Goal: Task Accomplishment & Management: Use online tool/utility

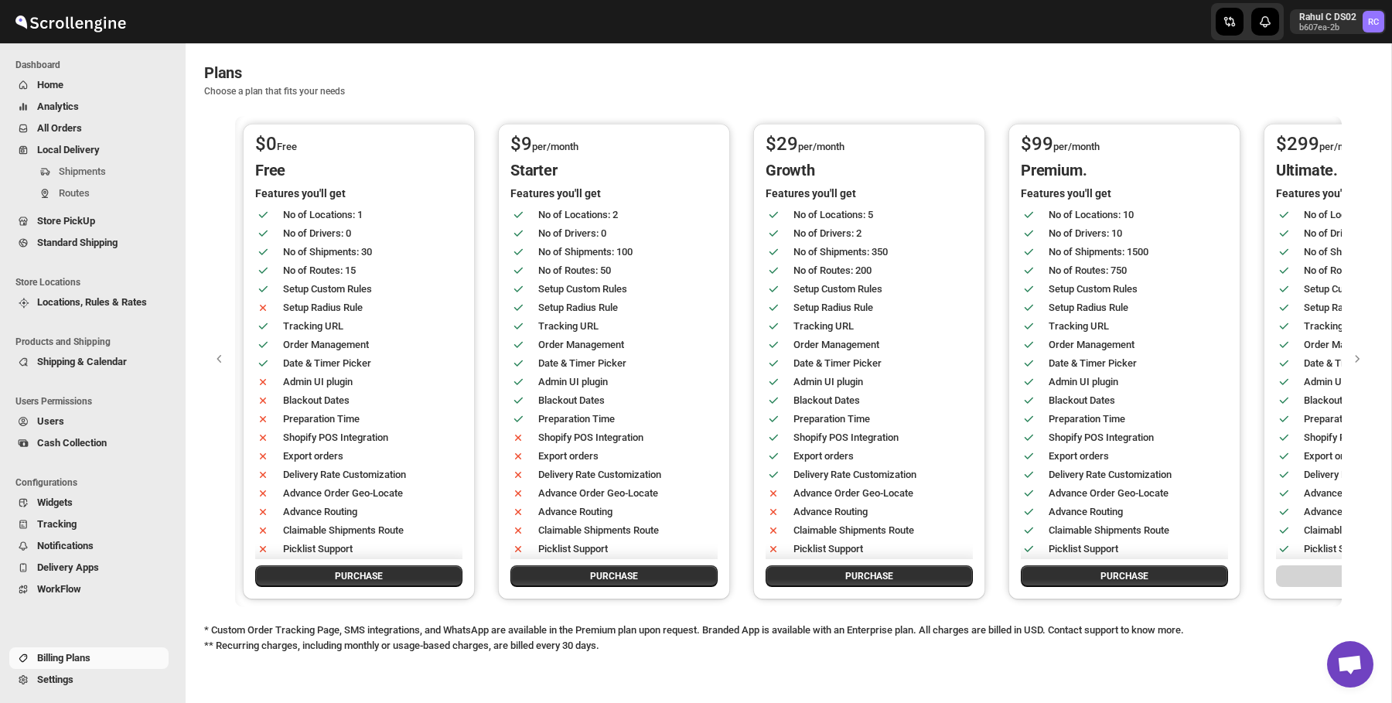
click at [138, 87] on span "Home" at bounding box center [101, 84] width 128 height 15
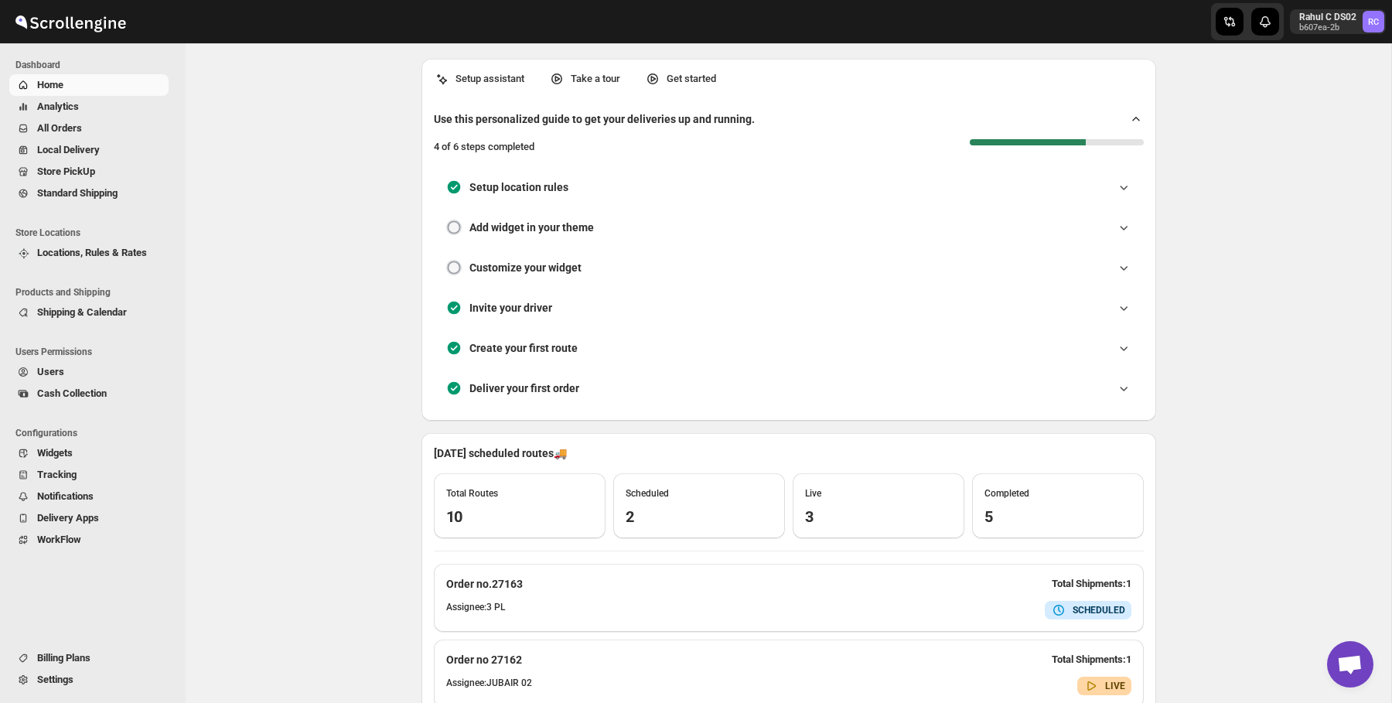
click at [69, 128] on span "All Orders" at bounding box center [59, 128] width 45 height 12
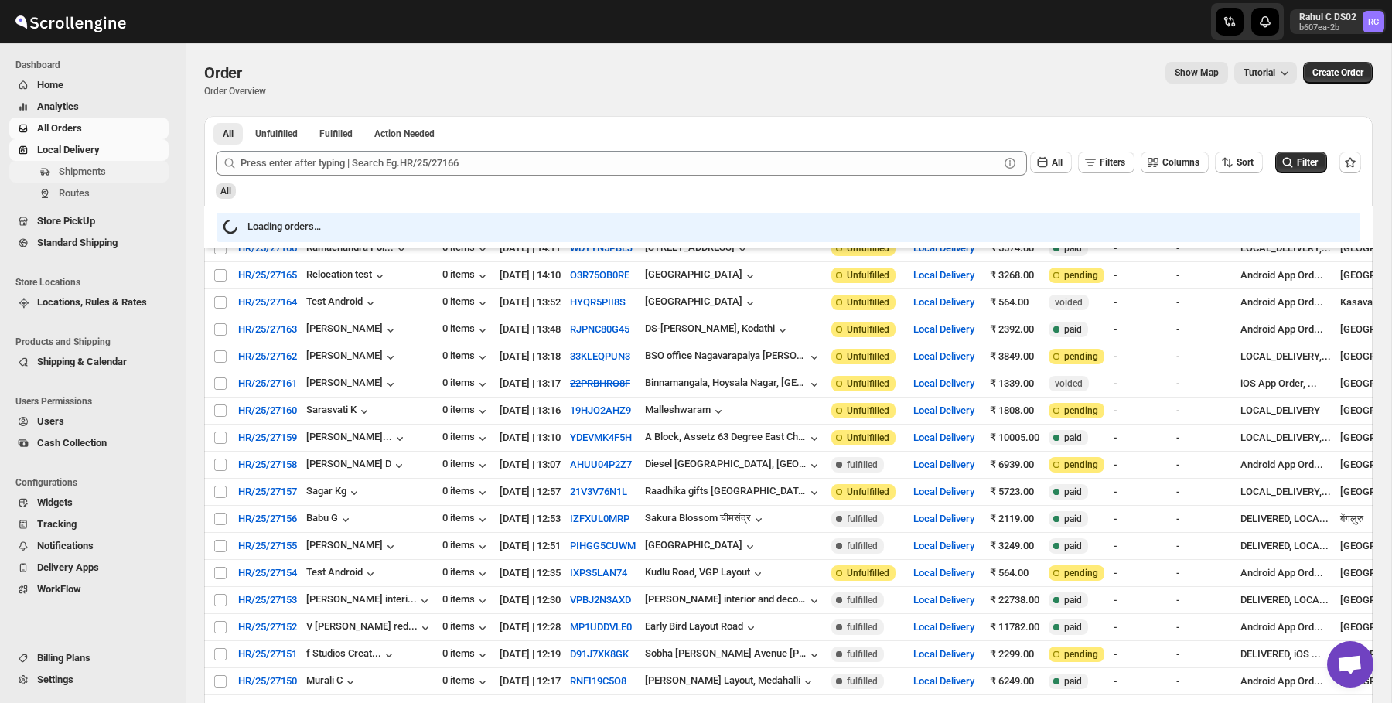
click at [106, 176] on span "Shipments" at bounding box center [82, 171] width 47 height 12
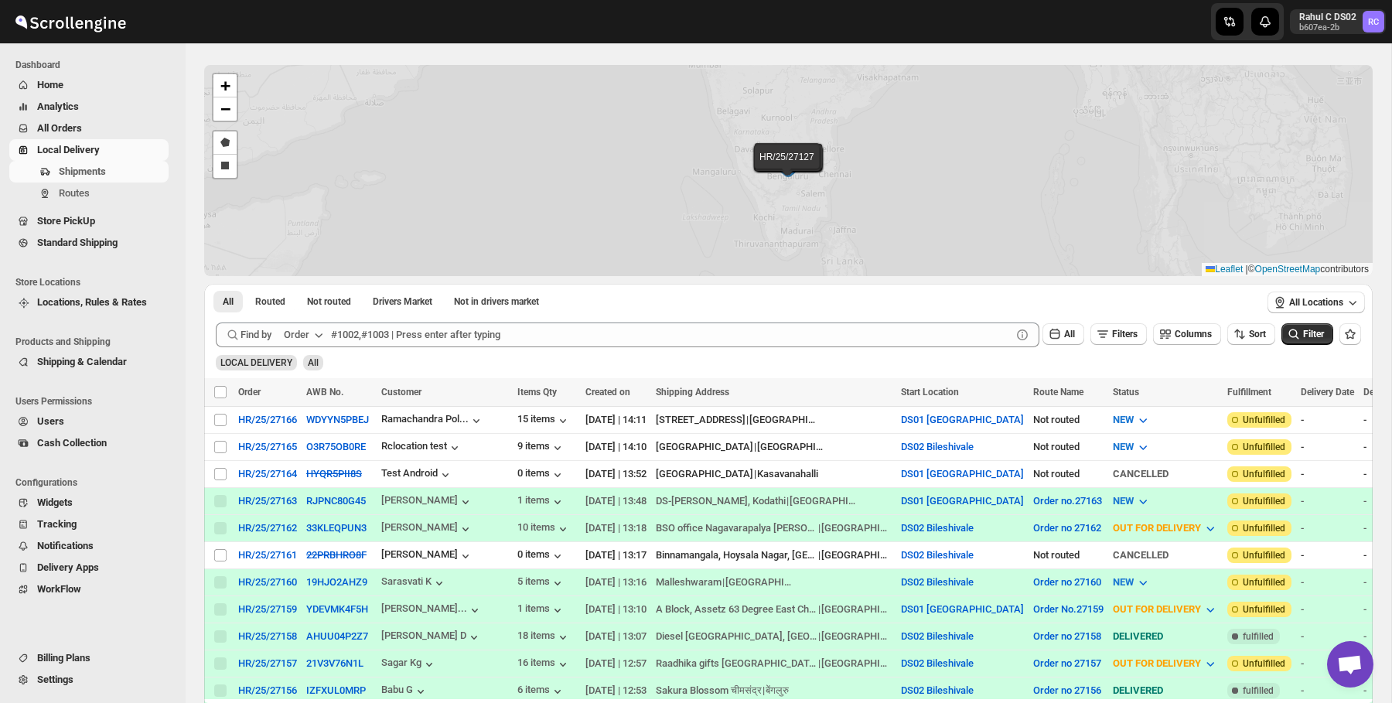
scroll to position [54, 0]
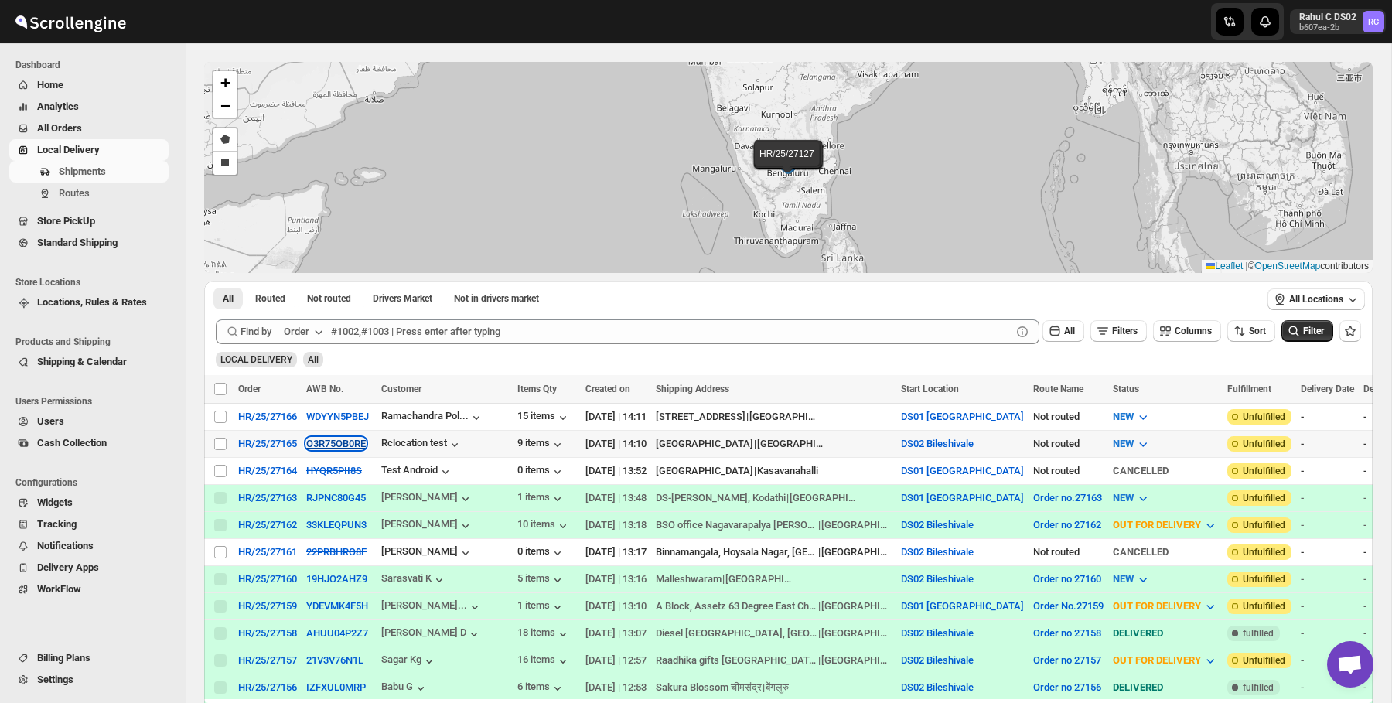
click at [329, 438] on button "O3R75OB0RE" at bounding box center [336, 444] width 60 height 12
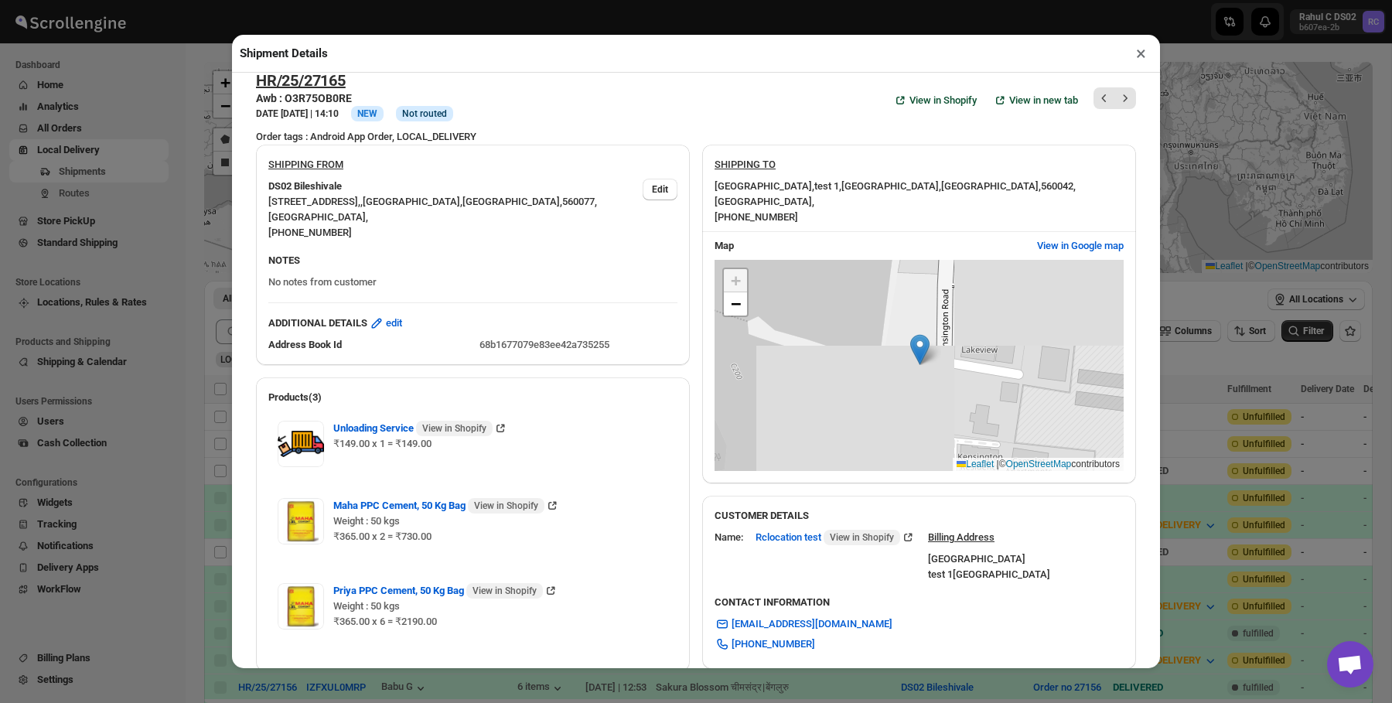
scroll to position [19, 0]
click at [1131, 52] on button "×" at bounding box center [1141, 54] width 22 height 22
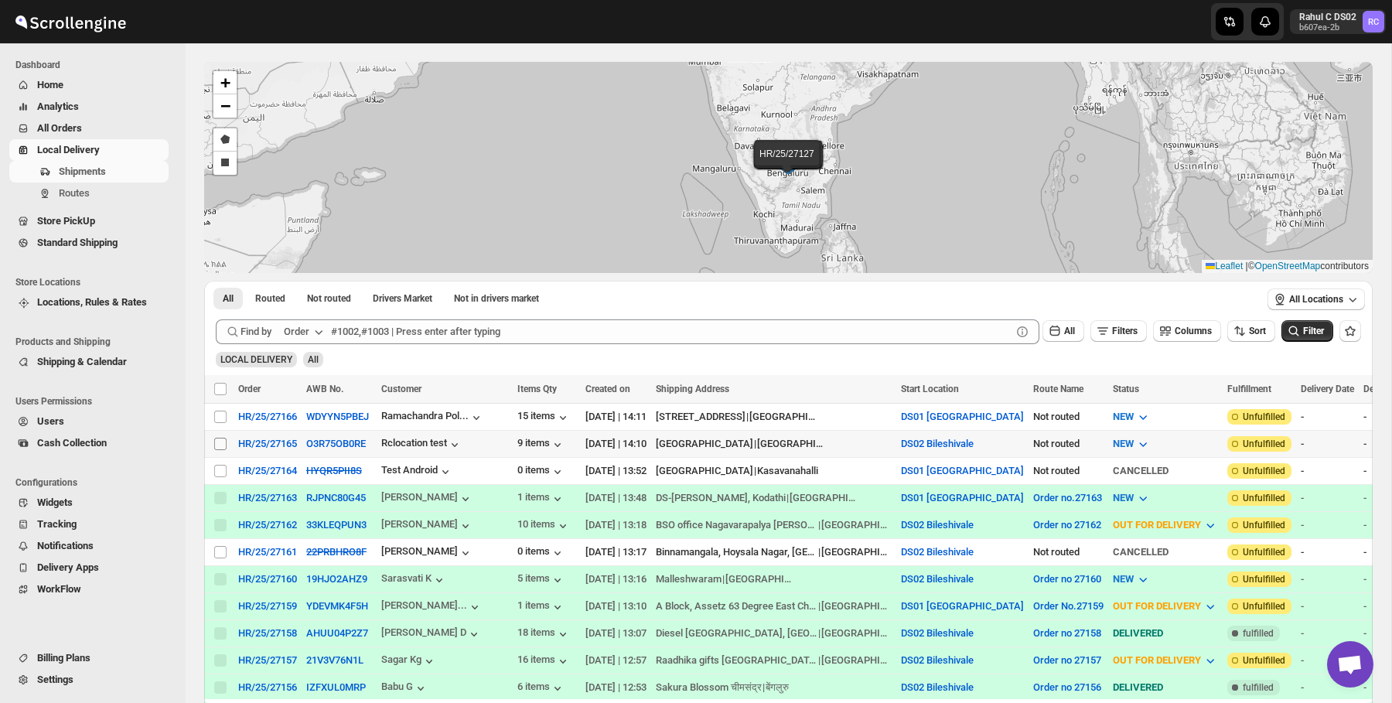
click at [223, 441] on input "Select shipment" at bounding box center [220, 444] width 12 height 12
checkbox input "true"
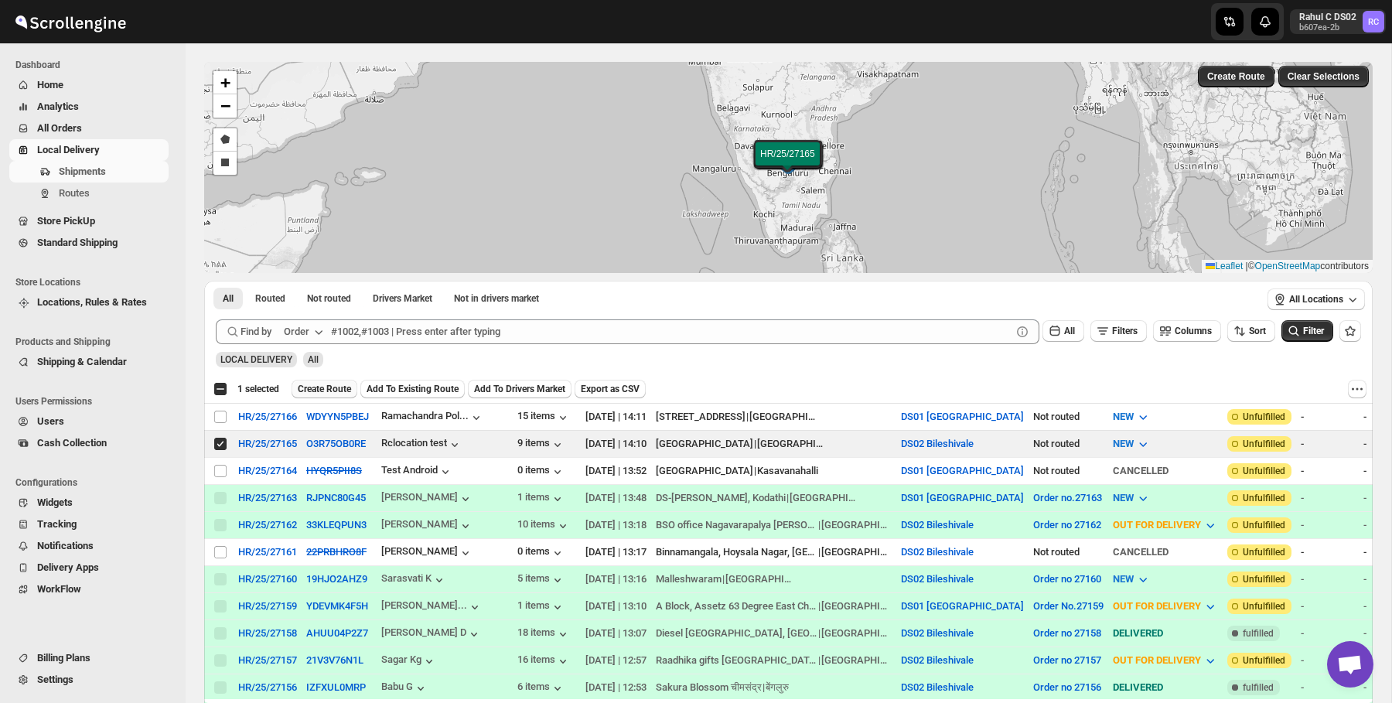
click at [342, 387] on span "Create Route" at bounding box center [324, 389] width 53 height 12
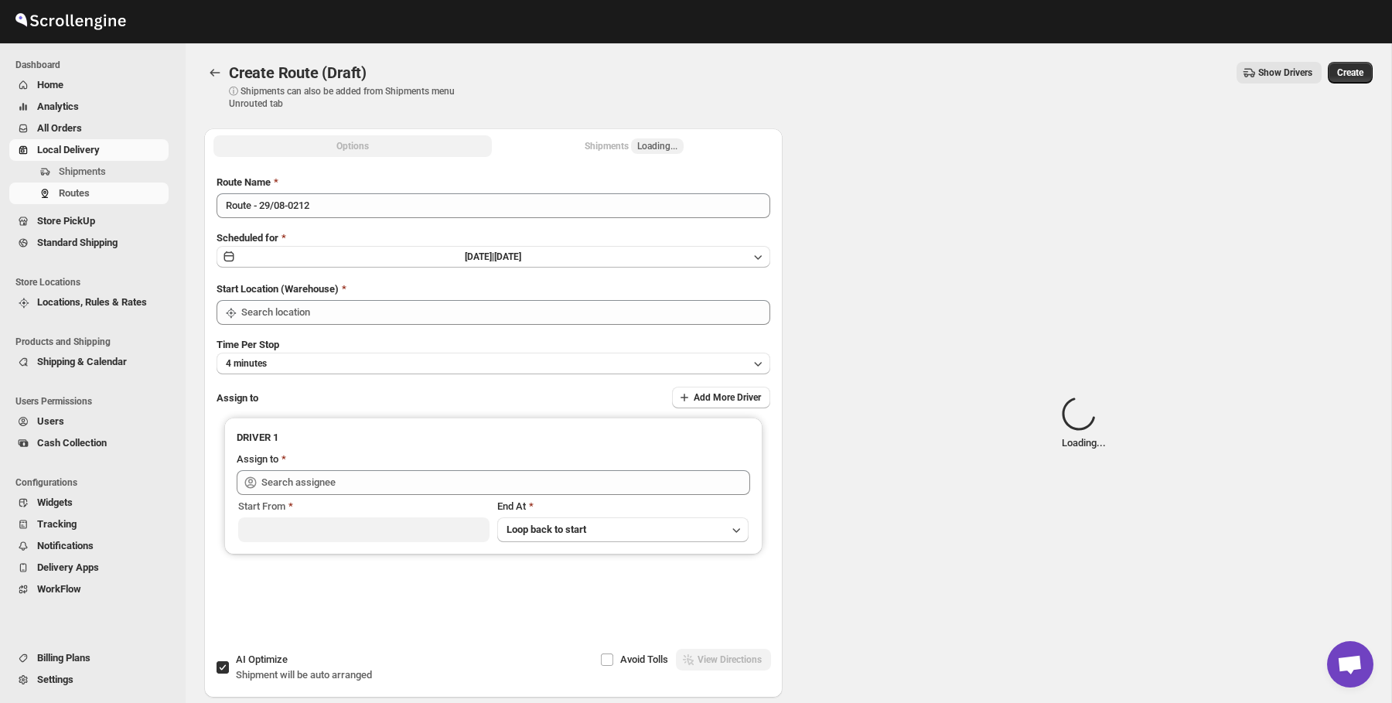
type input "DS02 Bileshivale"
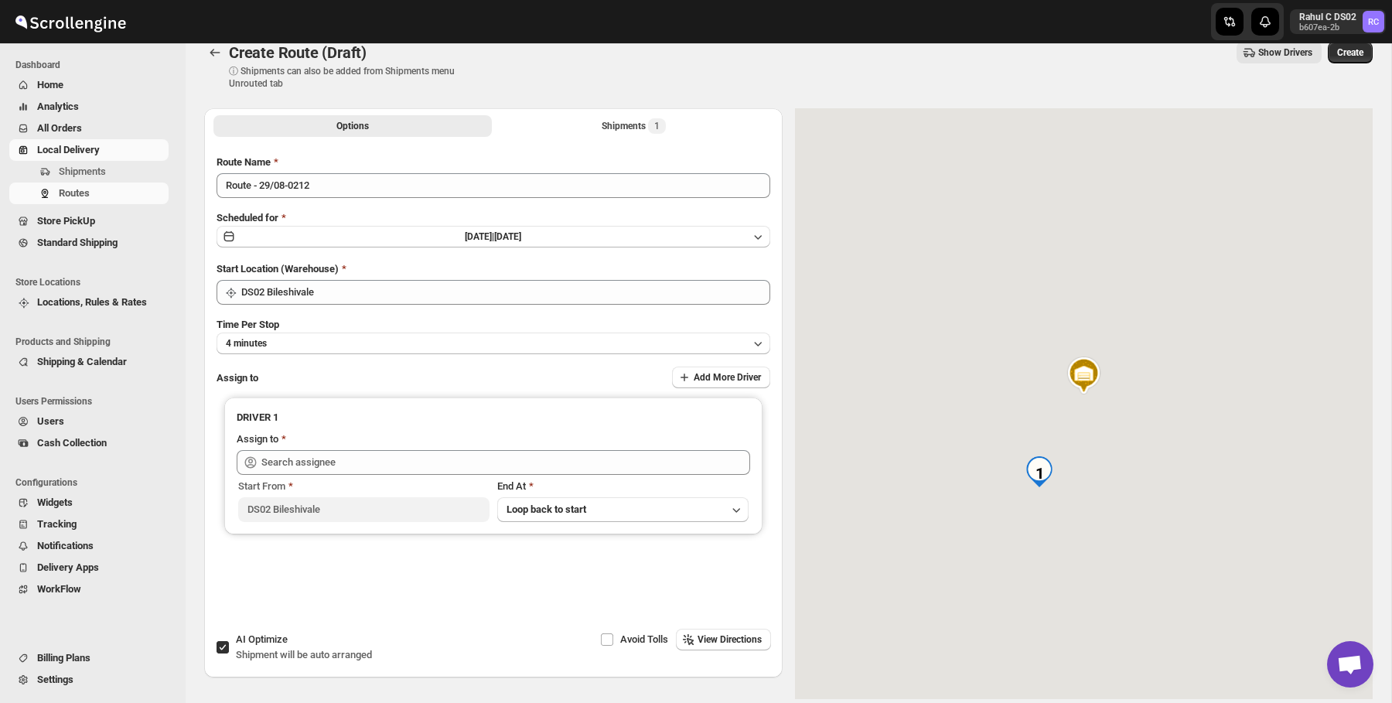
scroll to position [22, 0]
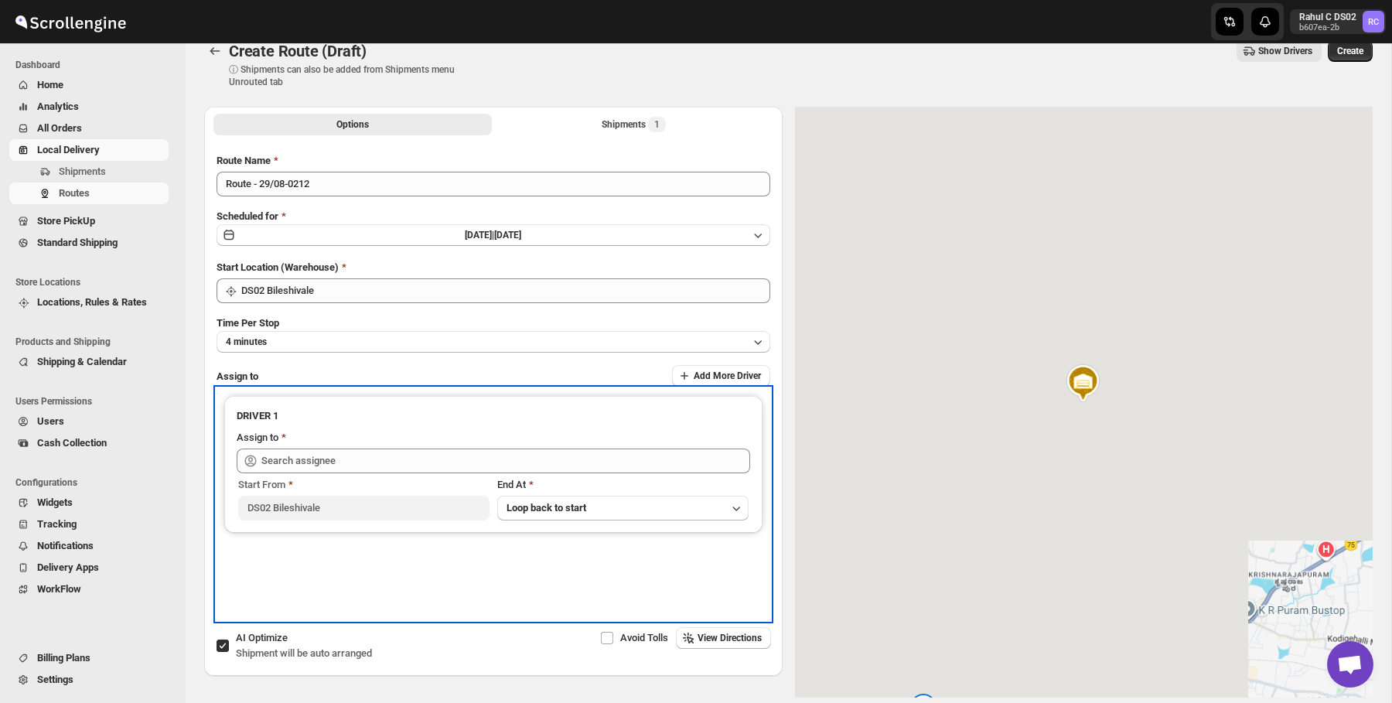
click at [444, 442] on div "Assign to" at bounding box center [493, 439] width 513 height 19
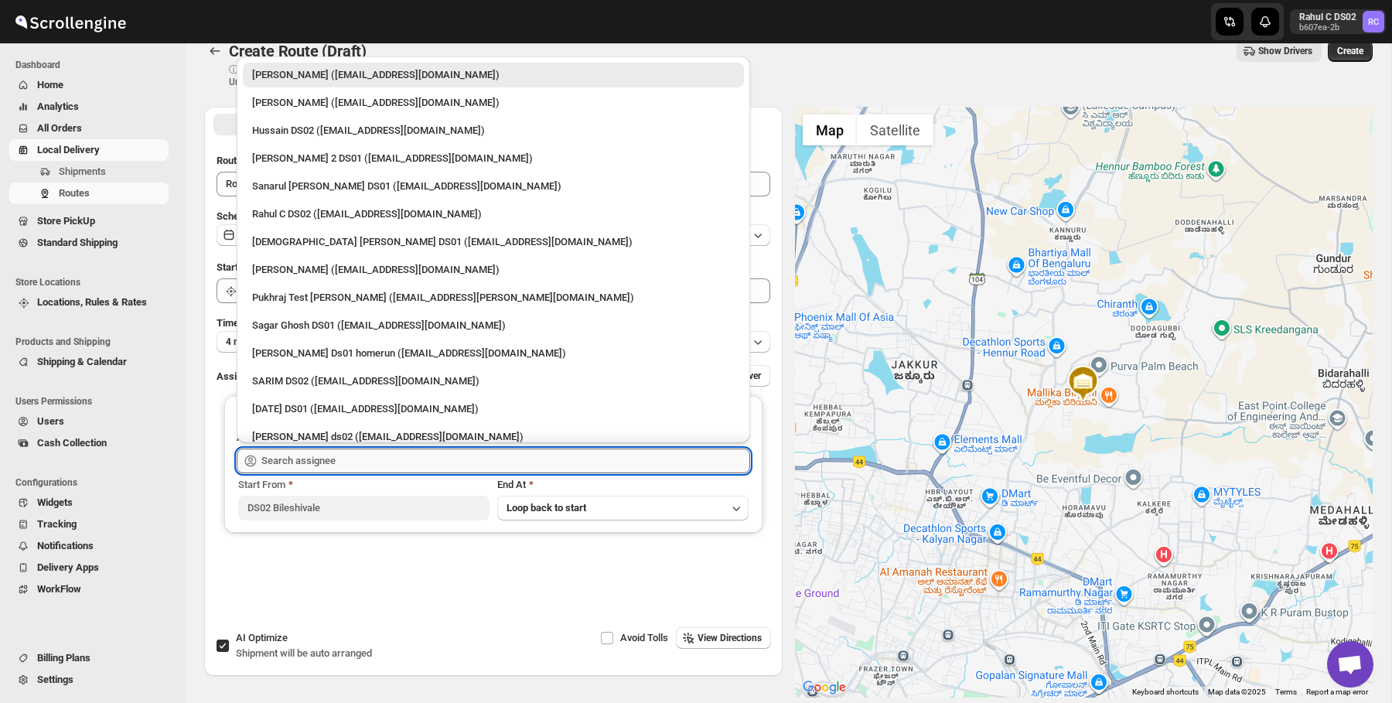
click at [444, 466] on input "text" at bounding box center [505, 461] width 489 height 25
click at [439, 220] on div "Rahul C DS02 ([EMAIL_ADDRESS][DOMAIN_NAME])" at bounding box center [493, 213] width 483 height 15
type input "Rahul C DS02 ([EMAIL_ADDRESS][DOMAIN_NAME])"
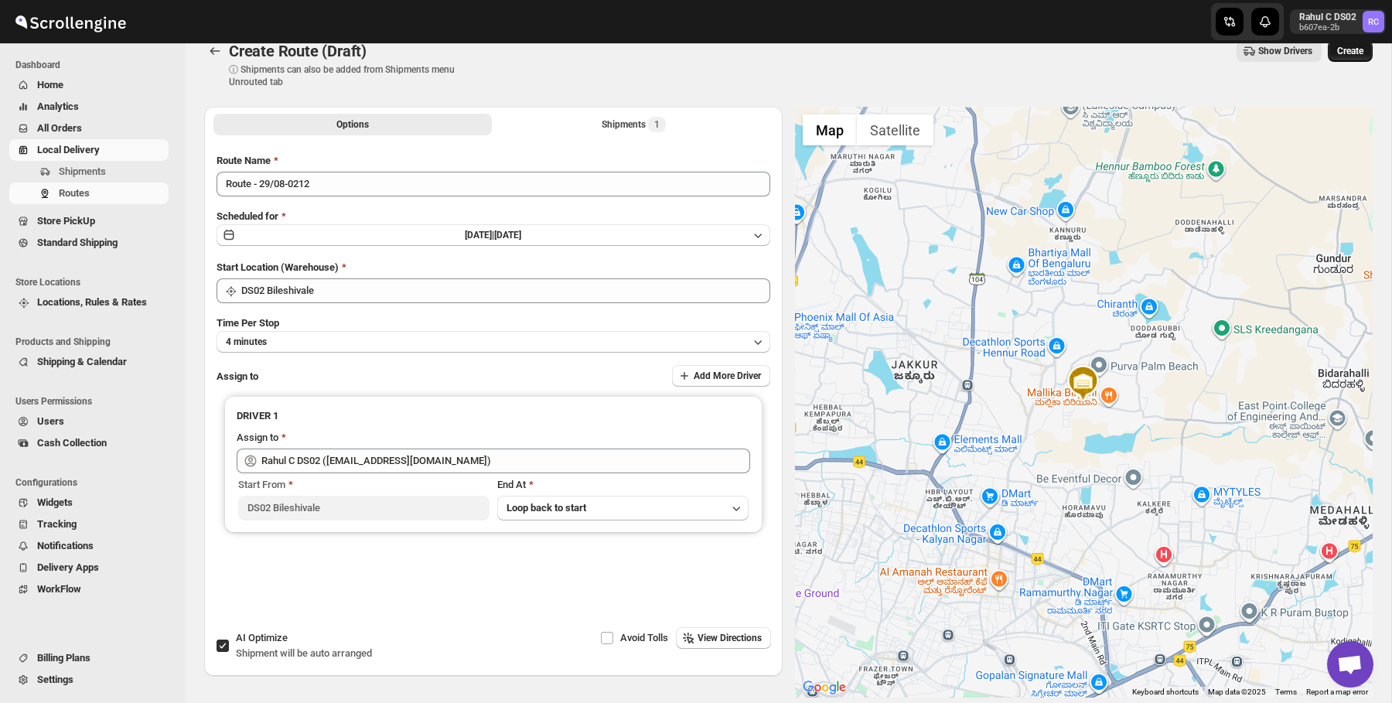
click at [1359, 56] on button "Create" at bounding box center [1350, 51] width 45 height 22
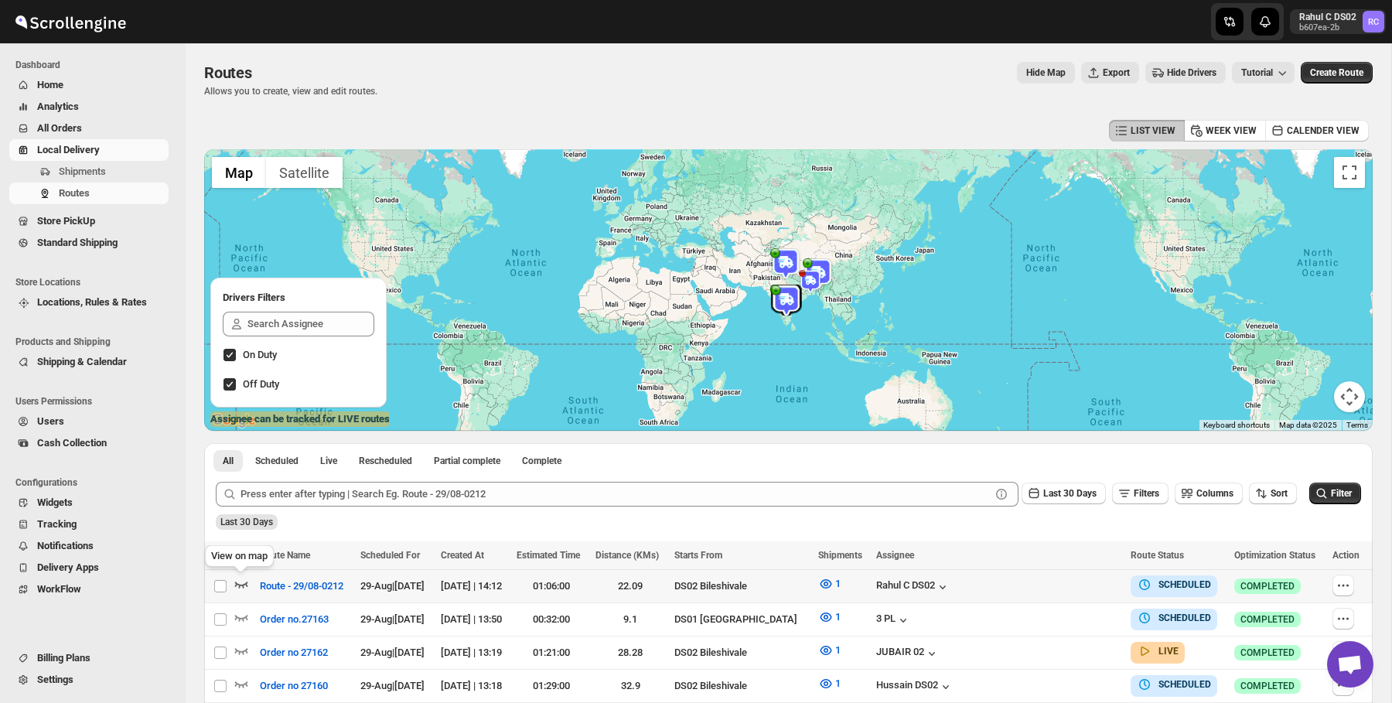
click at [241, 578] on icon "button" at bounding box center [241, 583] width 15 height 15
